Goal: Information Seeking & Learning: Find specific fact

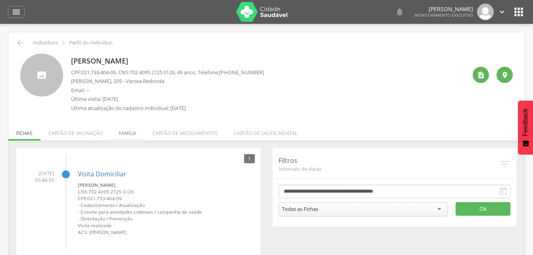
click at [125, 134] on li "Família" at bounding box center [128, 131] width 34 height 19
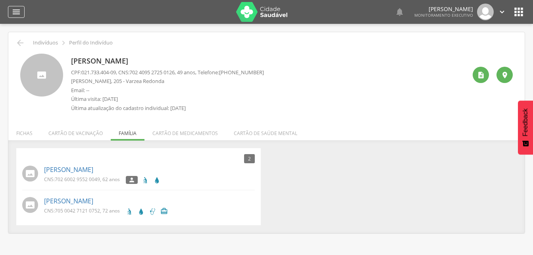
click at [14, 12] on icon "" at bounding box center [17, 12] width 10 height 10
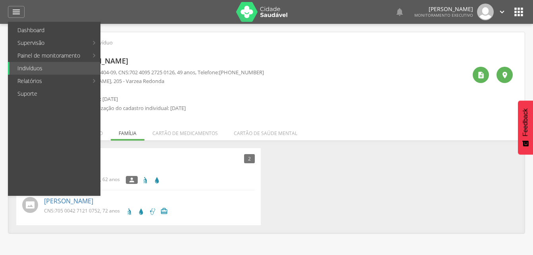
drag, startPoint x: 304, startPoint y: 174, endPoint x: 272, endPoint y: 175, distance: 31.4
click at [304, 175] on div "2 Nenhum outro membro da família cadastrado. Paulo Marcelo Marques da Silva CNS…" at bounding box center [266, 186] width 513 height 77
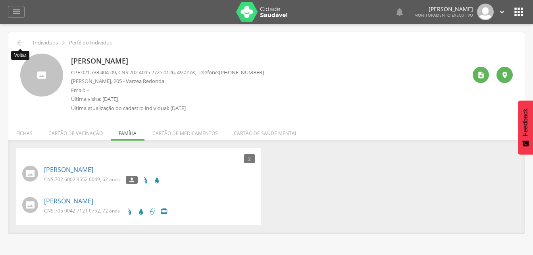
drag, startPoint x: 25, startPoint y: 45, endPoint x: 20, endPoint y: 42, distance: 5.5
click at [23, 44] on icon "" at bounding box center [20, 43] width 10 height 10
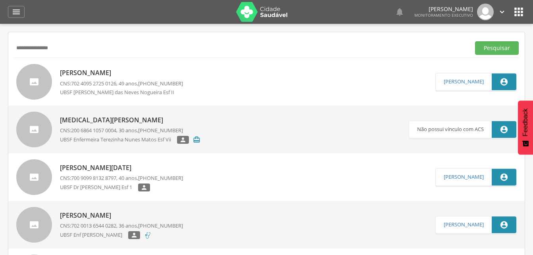
click at [64, 52] on input "**********" at bounding box center [240, 48] width 453 height 14
type input "*"
paste input "**********"
click at [69, 50] on input "**********" at bounding box center [240, 48] width 453 height 14
type input "*"
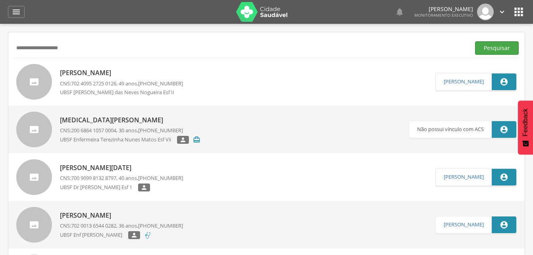
type input "**********"
drag, startPoint x: 501, startPoint y: 49, endPoint x: 420, endPoint y: 53, distance: 81.1
click at [501, 49] on button "Pesquisar" at bounding box center [497, 48] width 44 height 14
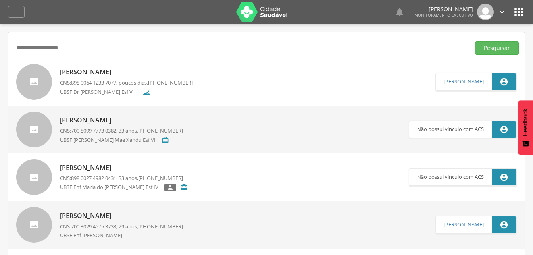
click at [115, 73] on p "Bruno Henrique Maciel de Sousa" at bounding box center [126, 72] width 133 height 9
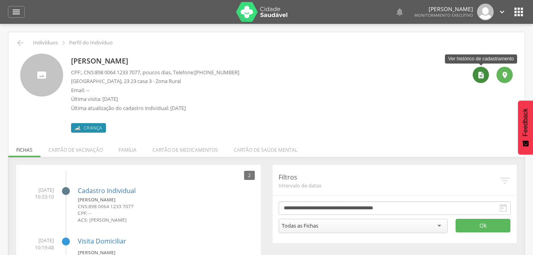
click at [482, 76] on icon "" at bounding box center [481, 75] width 8 height 8
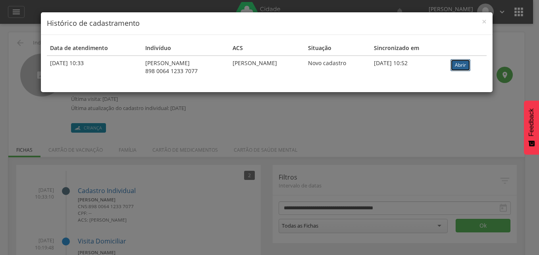
click at [465, 64] on link "Abrir" at bounding box center [461, 65] width 20 height 12
click at [486, 20] on span "×" at bounding box center [484, 21] width 5 height 11
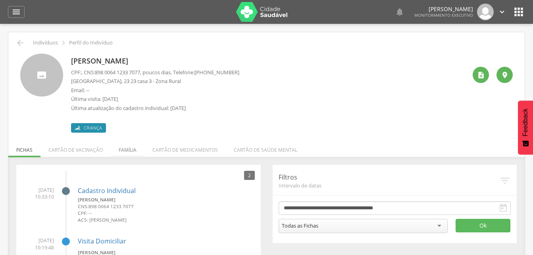
click at [123, 152] on li "Família" at bounding box center [128, 148] width 34 height 19
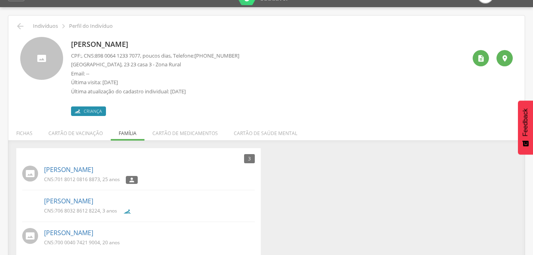
scroll to position [25, 0]
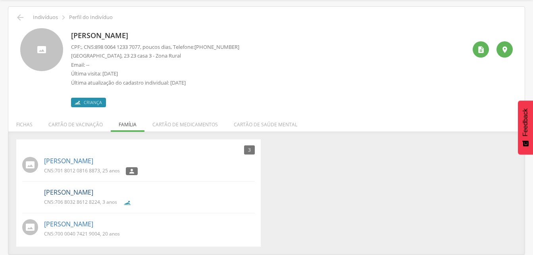
click at [87, 195] on link "Emilly Beatriz Maciel de Sousa" at bounding box center [68, 192] width 49 height 9
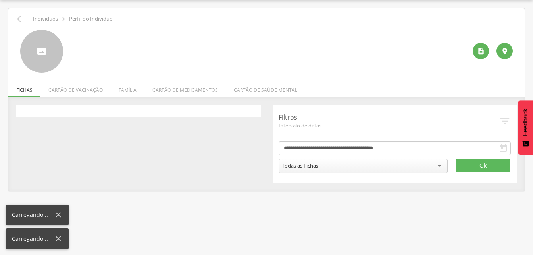
scroll to position [24, 0]
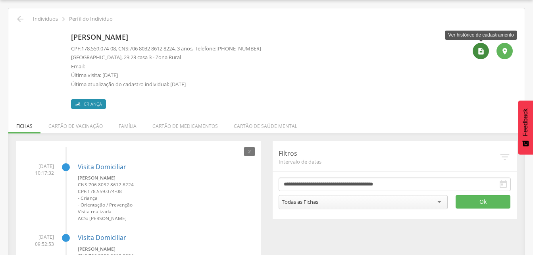
click at [479, 55] on div "" at bounding box center [481, 51] width 16 height 16
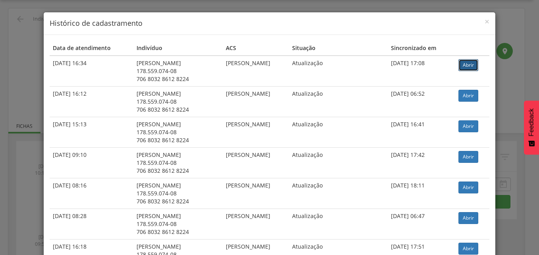
click at [467, 64] on link "Abrir" at bounding box center [469, 65] width 20 height 12
click at [485, 21] on span "×" at bounding box center [487, 21] width 5 height 11
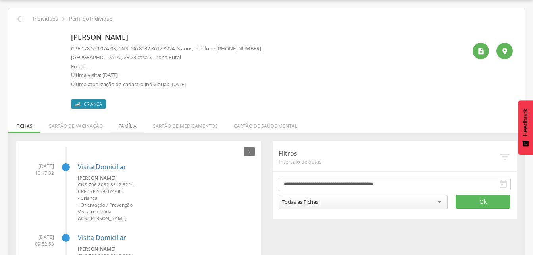
click at [132, 128] on li "Família" at bounding box center [128, 124] width 34 height 19
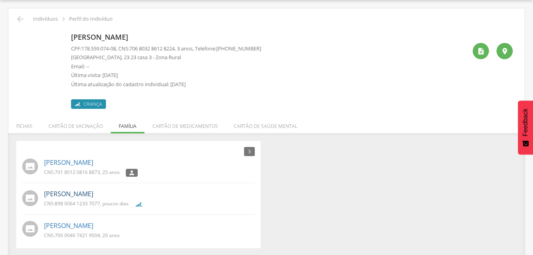
click at [93, 196] on link "Bruno Henrique Maciel de Sousa" at bounding box center [68, 193] width 49 height 9
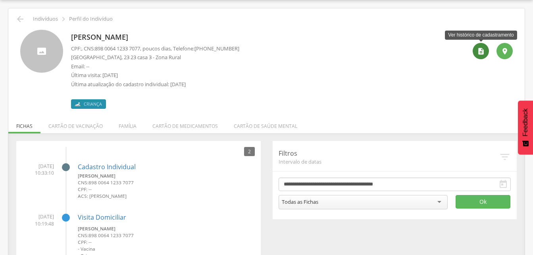
click at [482, 49] on icon "" at bounding box center [481, 51] width 8 height 8
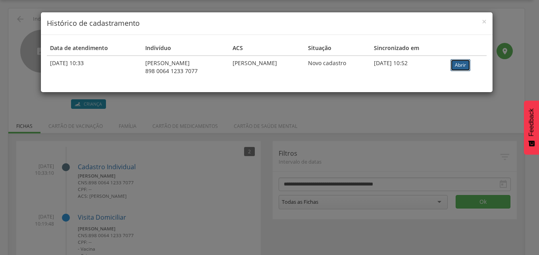
click at [466, 66] on link "Abrir" at bounding box center [461, 65] width 20 height 12
click at [485, 22] on span "×" at bounding box center [484, 21] width 5 height 11
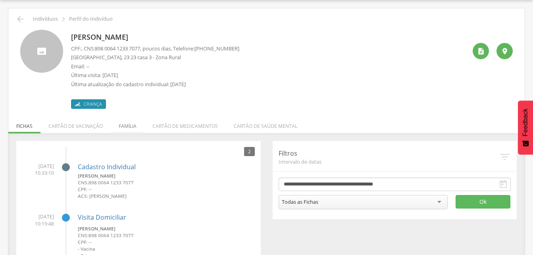
click at [126, 126] on li "Família" at bounding box center [128, 124] width 34 height 19
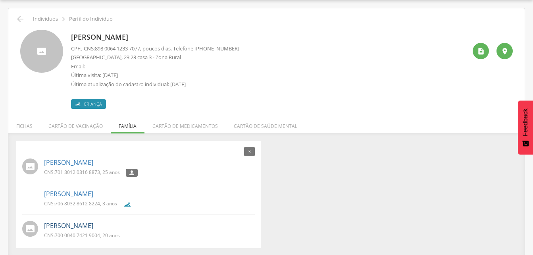
click at [90, 228] on link "[PERSON_NAME]" at bounding box center [68, 225] width 49 height 9
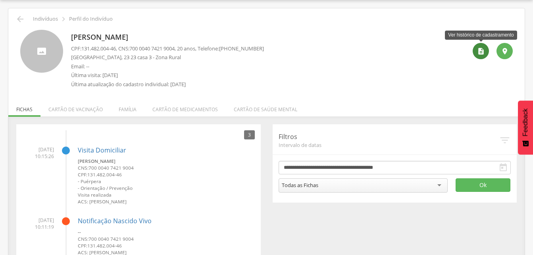
click at [481, 48] on icon "" at bounding box center [481, 51] width 8 height 8
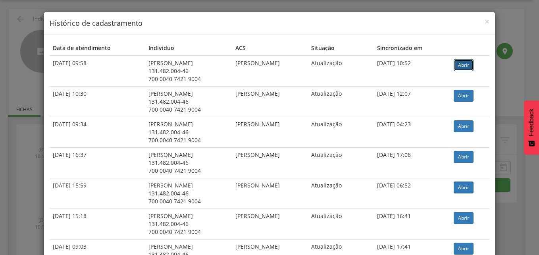
click at [463, 64] on link "Abrir" at bounding box center [464, 65] width 20 height 12
click at [485, 22] on span "×" at bounding box center [487, 21] width 5 height 11
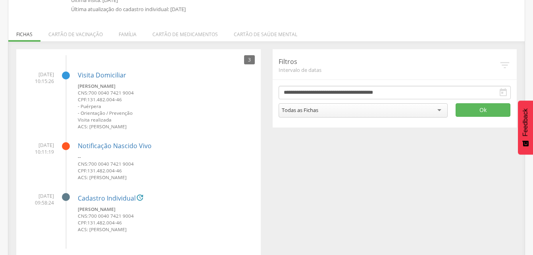
scroll to position [111, 0]
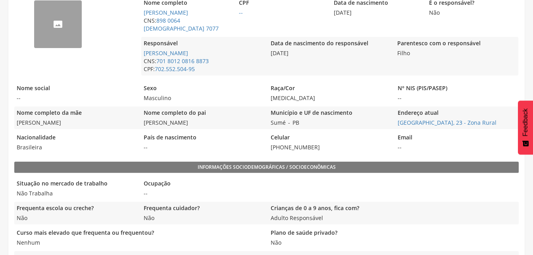
scroll to position [170, 0]
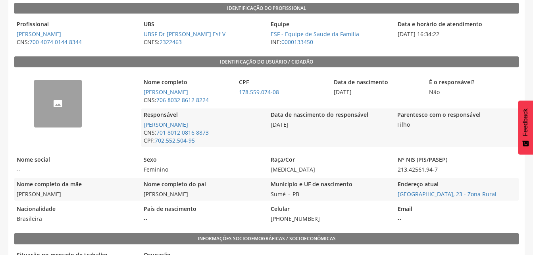
scroll to position [91, 0]
